Goal: Information Seeking & Learning: Learn about a topic

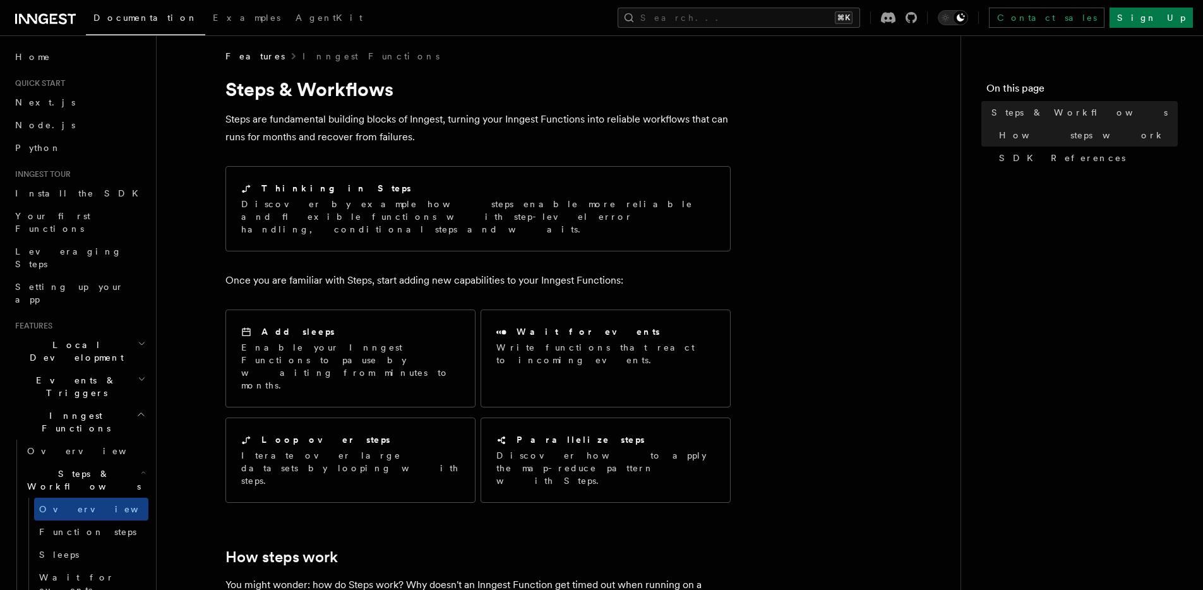
scroll to position [8, 0]
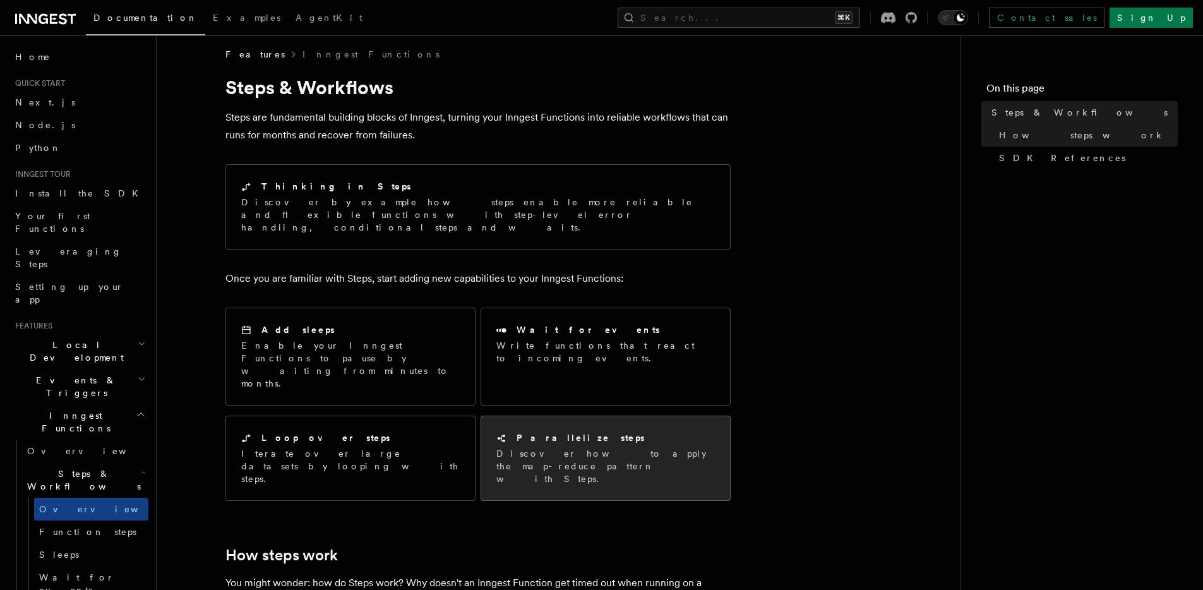
click at [611, 447] on p "Discover how to apply the map-reduce pattern with Steps." at bounding box center [605, 466] width 219 height 38
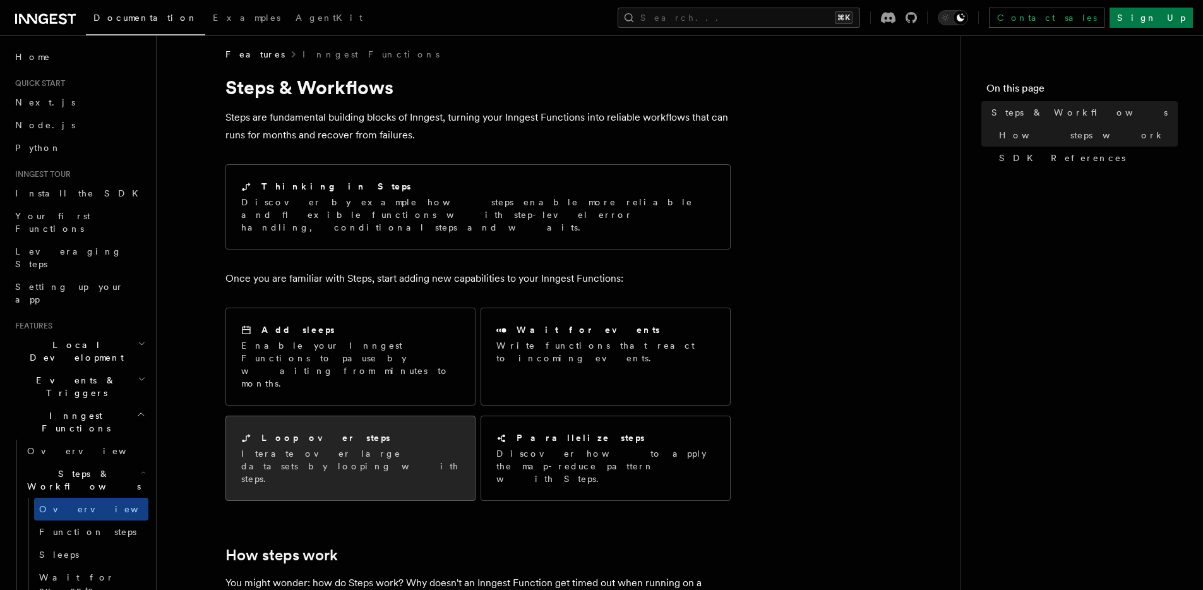
click at [395, 447] on p "Iterate over large datasets by looping with steps." at bounding box center [350, 466] width 219 height 38
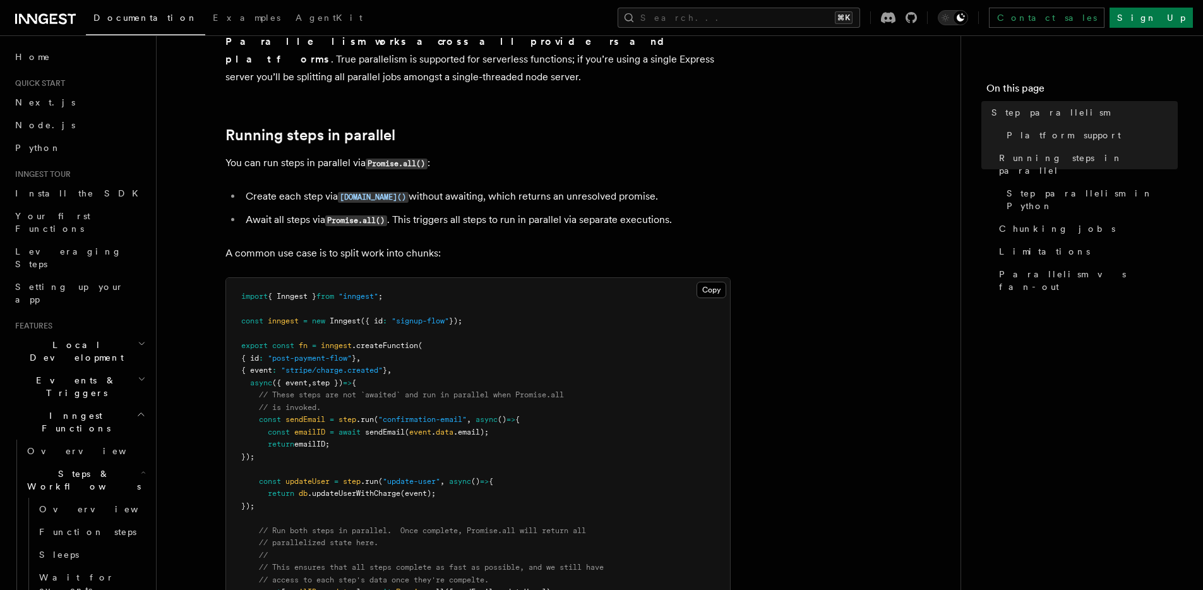
scroll to position [267, 0]
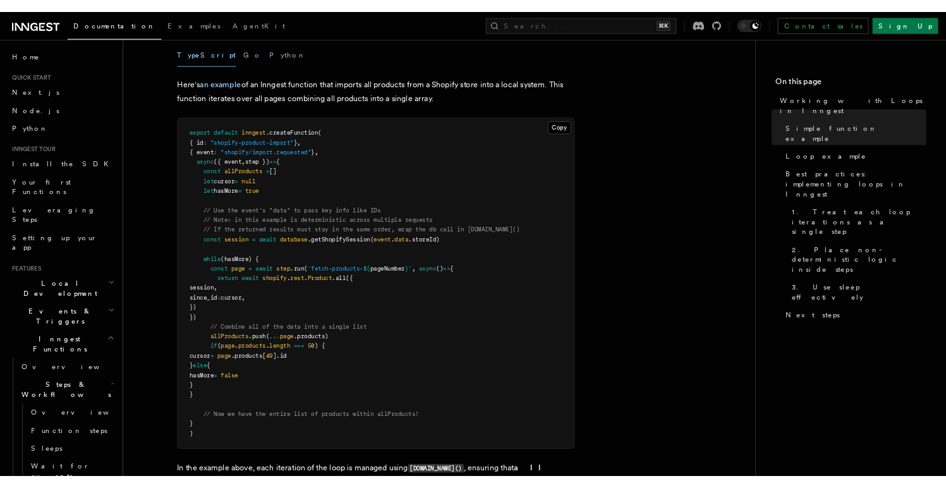
scroll to position [1270, 0]
